Goal: Task Accomplishment & Management: Complete application form

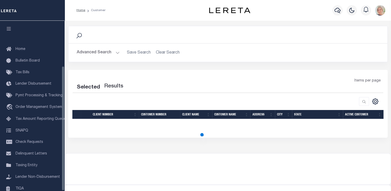
scroll to position [62, 0]
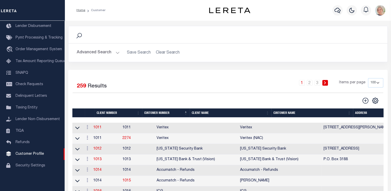
click at [199, 114] on th "Client Name" at bounding box center [231, 112] width 82 height 9
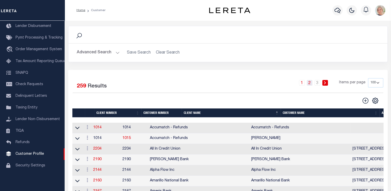
click at [310, 83] on link "2" at bounding box center [310, 83] width 6 height 6
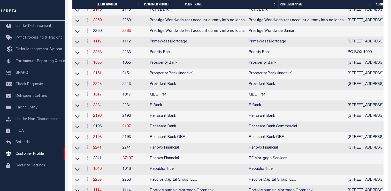
scroll to position [827, 0]
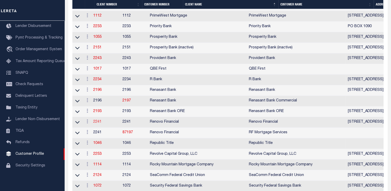
click at [101, 124] on link "2241" at bounding box center [97, 122] width 8 height 4
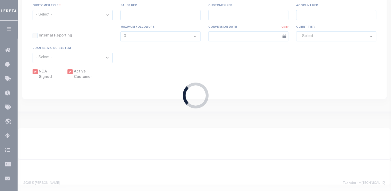
select select
type input "Renovo Financial"
type input "2241"
type input "Renovo Financial"
type input "[PERSON_NAME]"
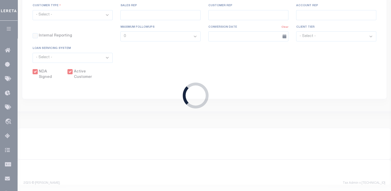
type input "[PERSON_NAME]"
select select "Mixed Portfolio"
type input "[PERSON_NAME]"
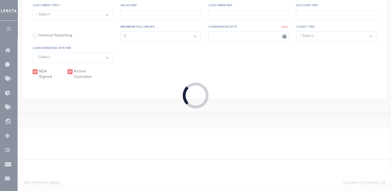
checkbox input "true"
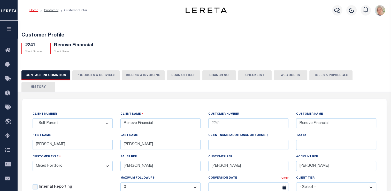
click at [134, 74] on button "Billing & Invoicing" at bounding box center [143, 75] width 43 height 10
